Goal: Task Accomplishment & Management: Manage account settings

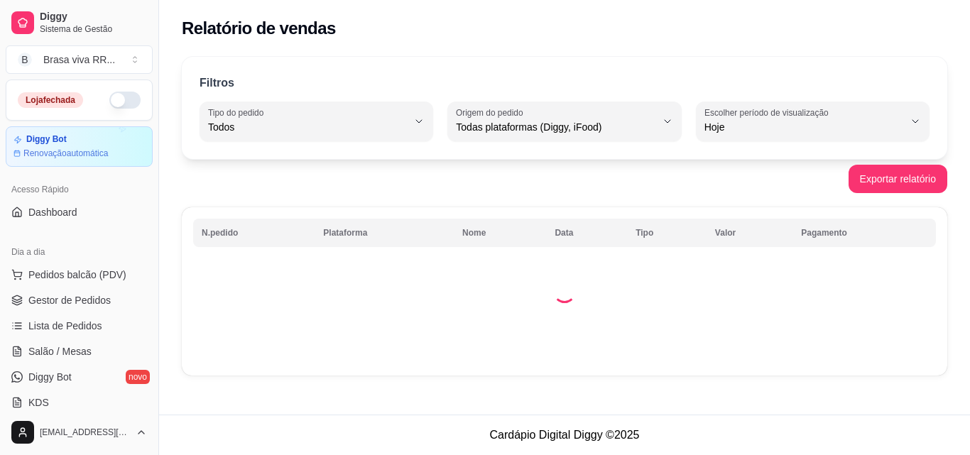
select select "ALL"
select select "0"
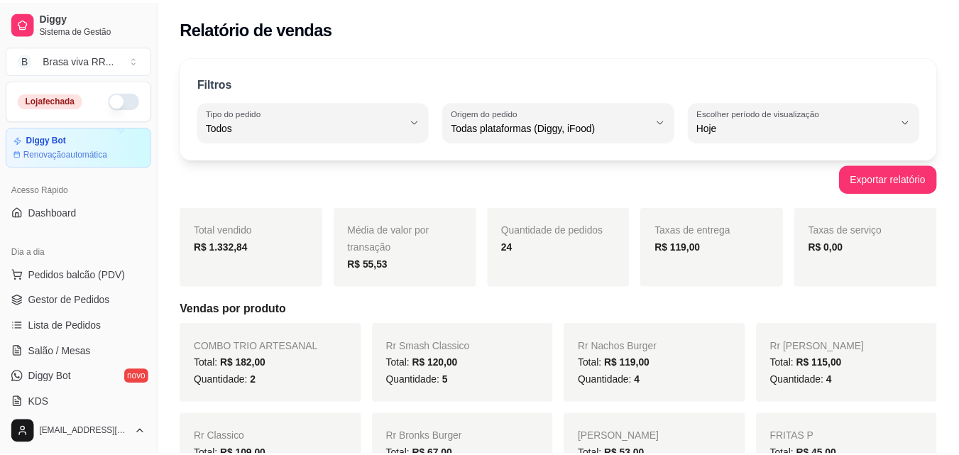
scroll to position [284, 0]
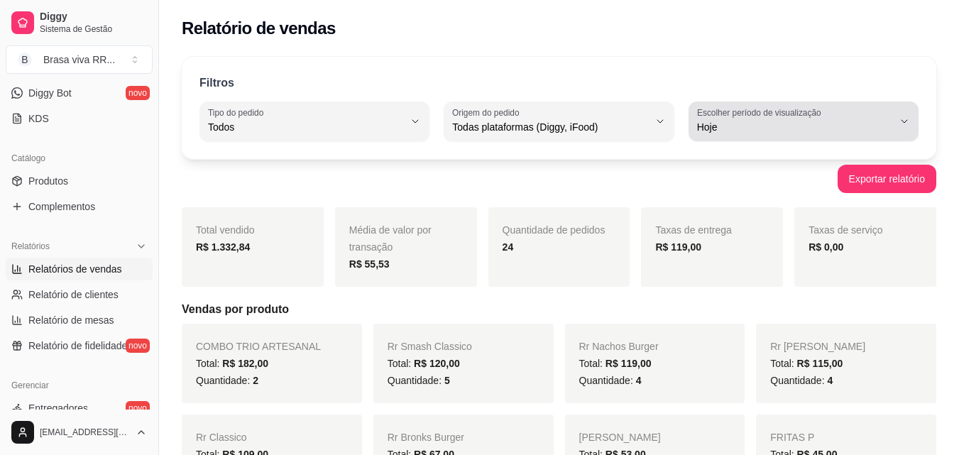
click at [862, 131] on span "Hoje" at bounding box center [795, 127] width 196 height 14
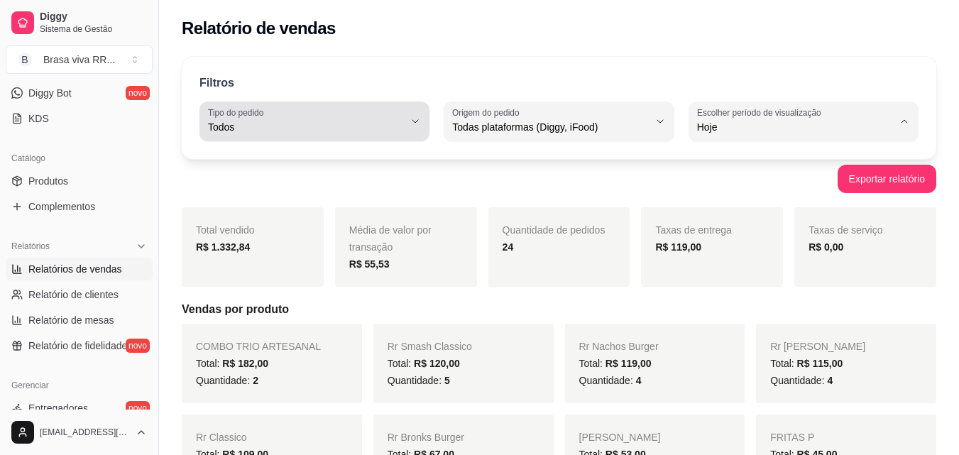
click at [309, 132] on span "Todos" at bounding box center [306, 127] width 196 height 14
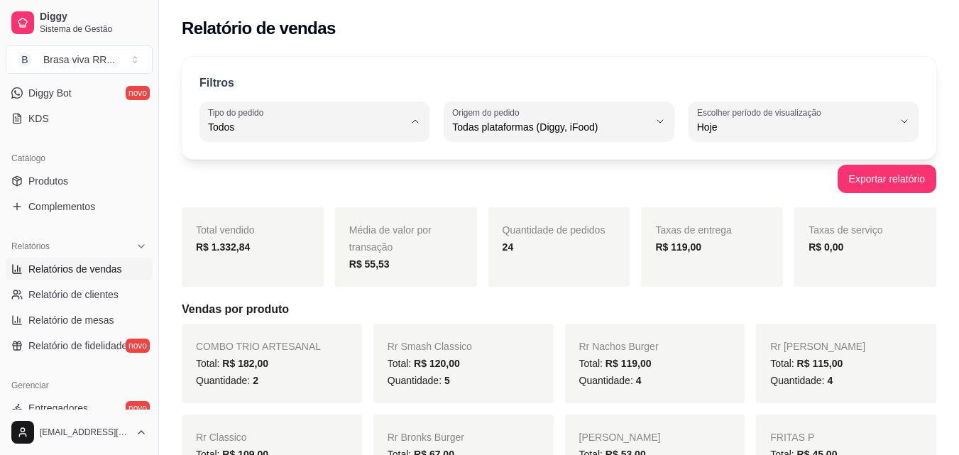
click at [290, 181] on span "Entrega" at bounding box center [307, 183] width 185 height 13
type input "DELIVERY"
select select "DELIVERY"
click at [557, 244] on div "17" at bounding box center [560, 247] width 114 height 17
click at [554, 248] on div "17" at bounding box center [560, 247] width 114 height 17
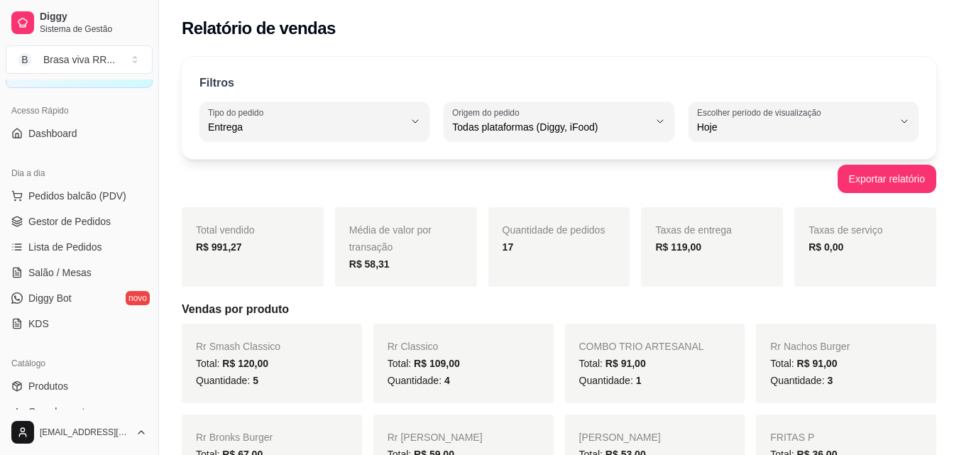
scroll to position [0, 0]
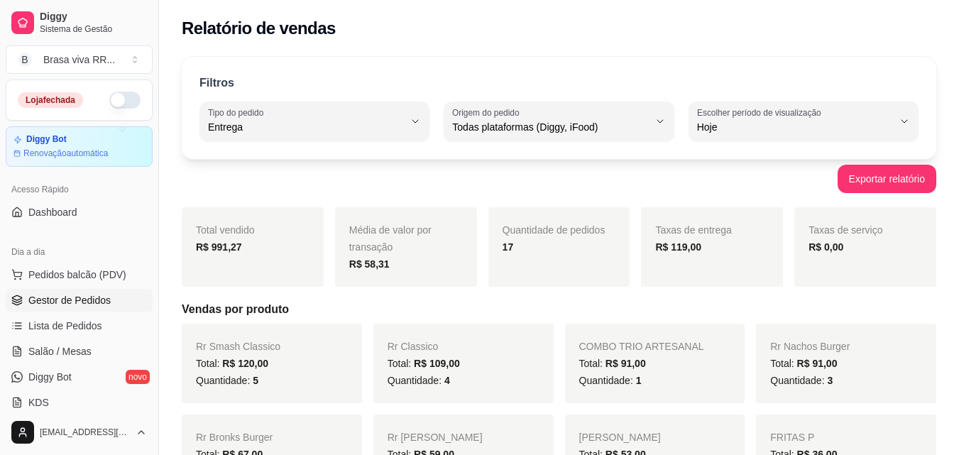
click at [67, 290] on link "Gestor de Pedidos" at bounding box center [79, 300] width 147 height 23
